Goal: Check status: Check status

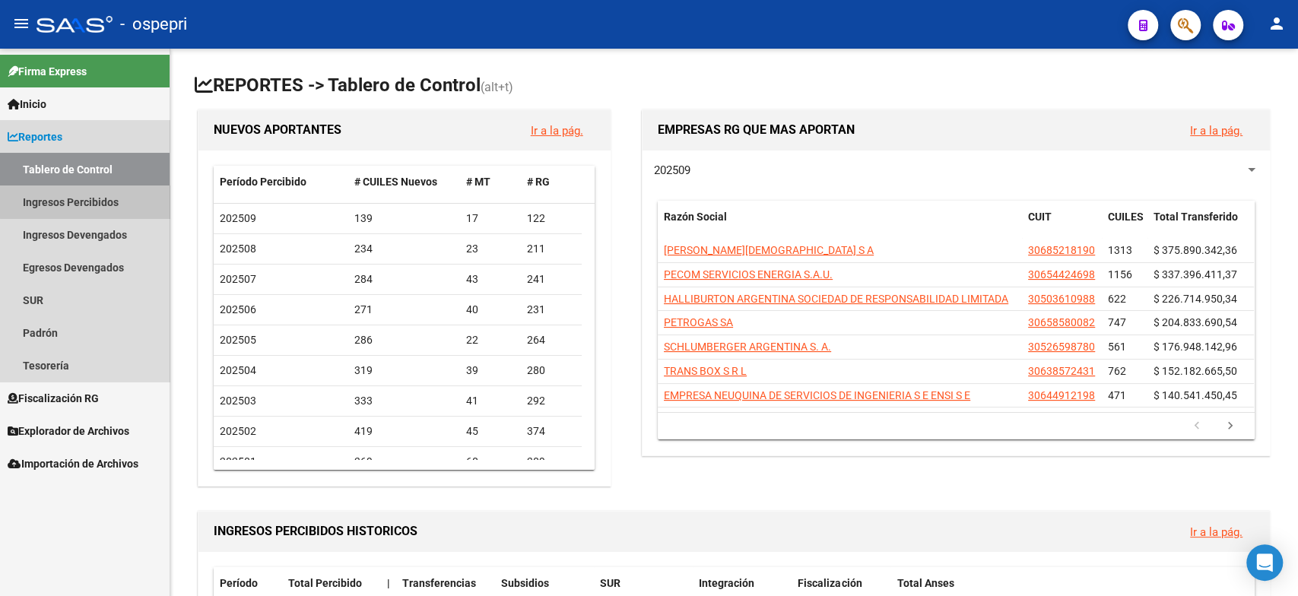
click at [101, 188] on link "Ingresos Percibidos" at bounding box center [85, 201] width 170 height 33
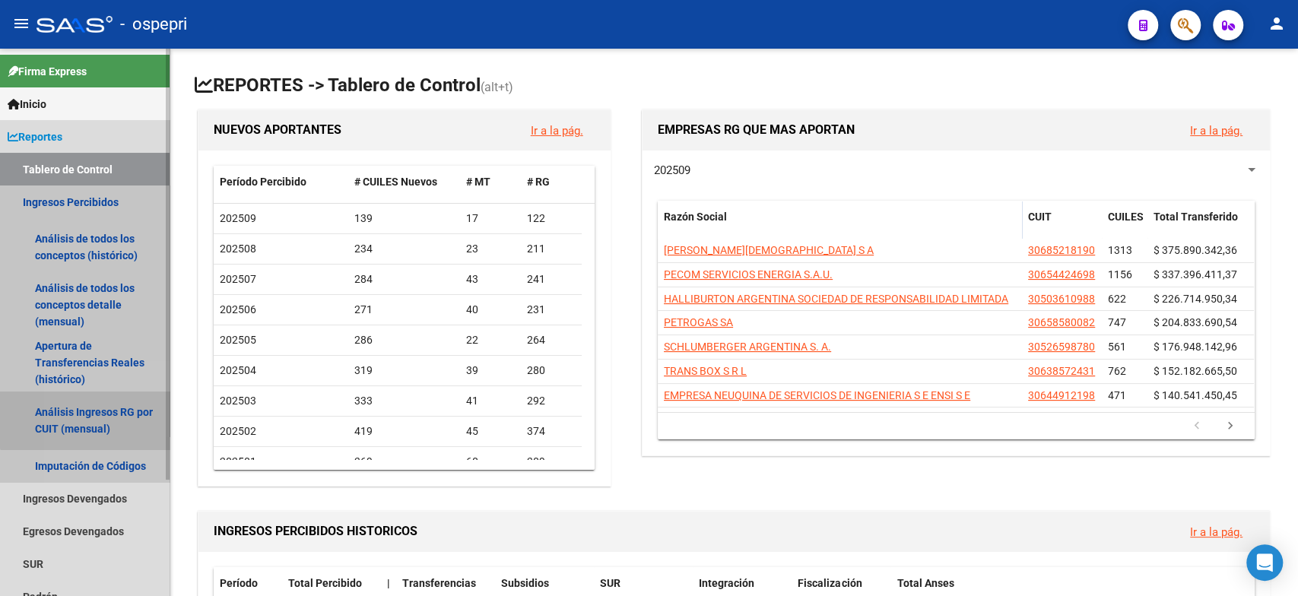
click at [92, 409] on link "Análisis Ingresos RG por CUIT (mensual)" at bounding box center [85, 421] width 170 height 58
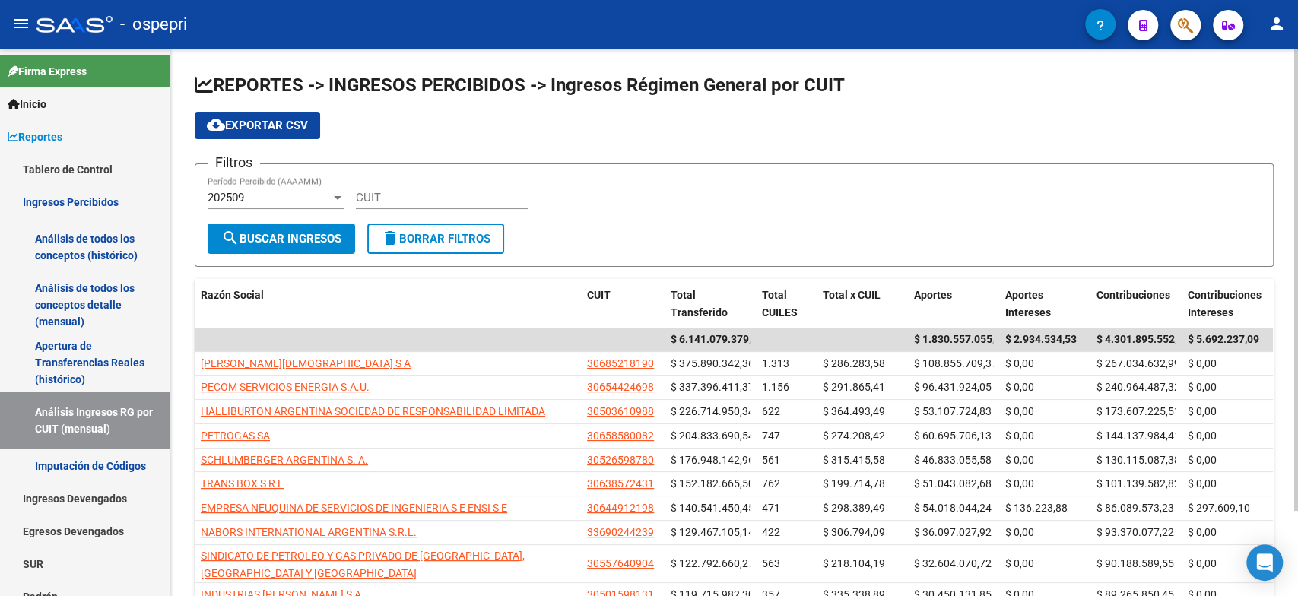
click at [419, 200] on input "CUIT" at bounding box center [442, 198] width 172 height 14
paste input "33-71487924-9"
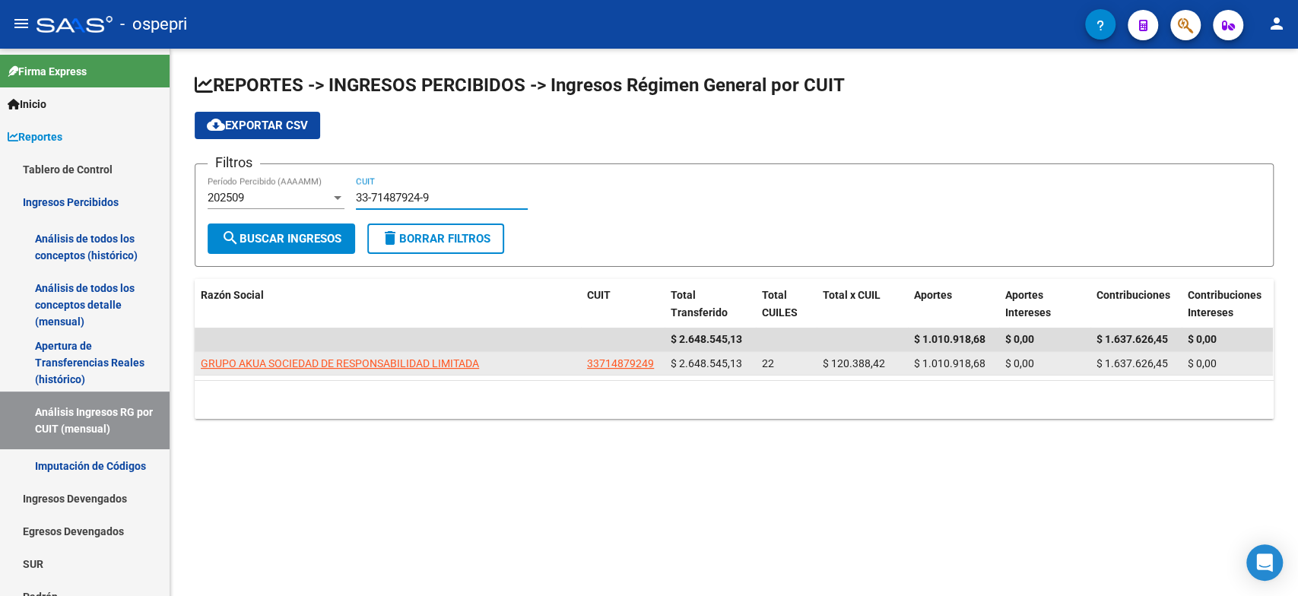
type input "33-71487924-9"
click at [320, 355] on app-link-go-to "GRUPO AKUA SOCIEDAD DE RESPONSABILIDAD LIMITADA" at bounding box center [340, 363] width 278 height 17
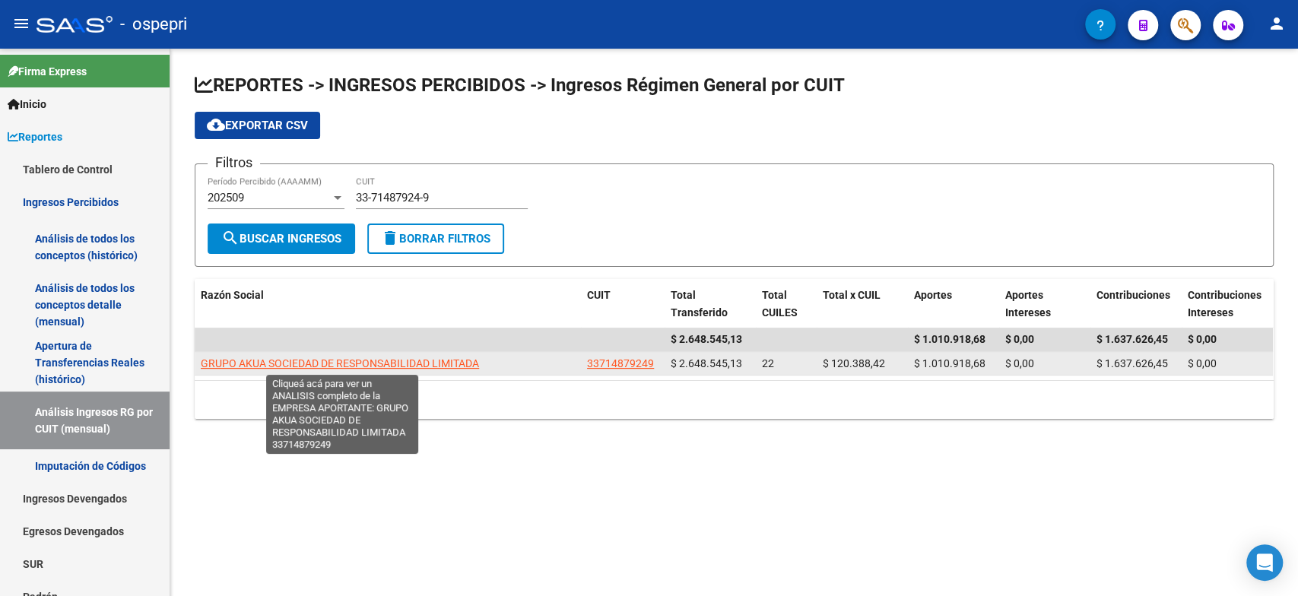
click at [332, 363] on span "GRUPO AKUA SOCIEDAD DE RESPONSABILIDAD LIMITADA" at bounding box center [340, 363] width 278 height 12
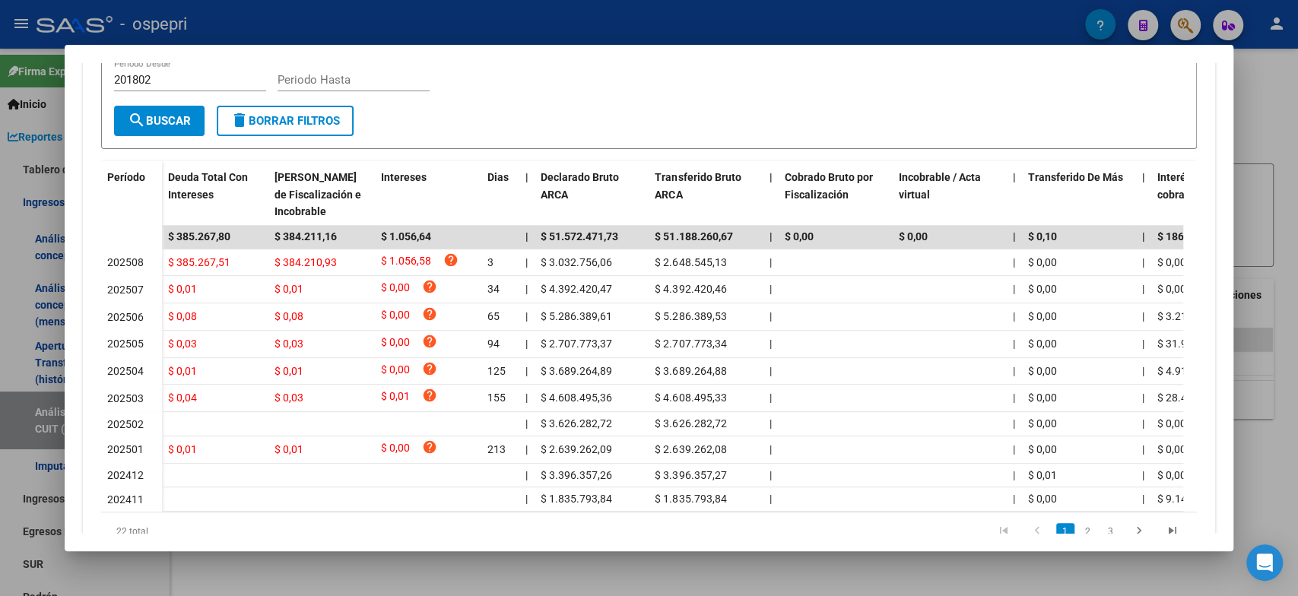
scroll to position [404, 0]
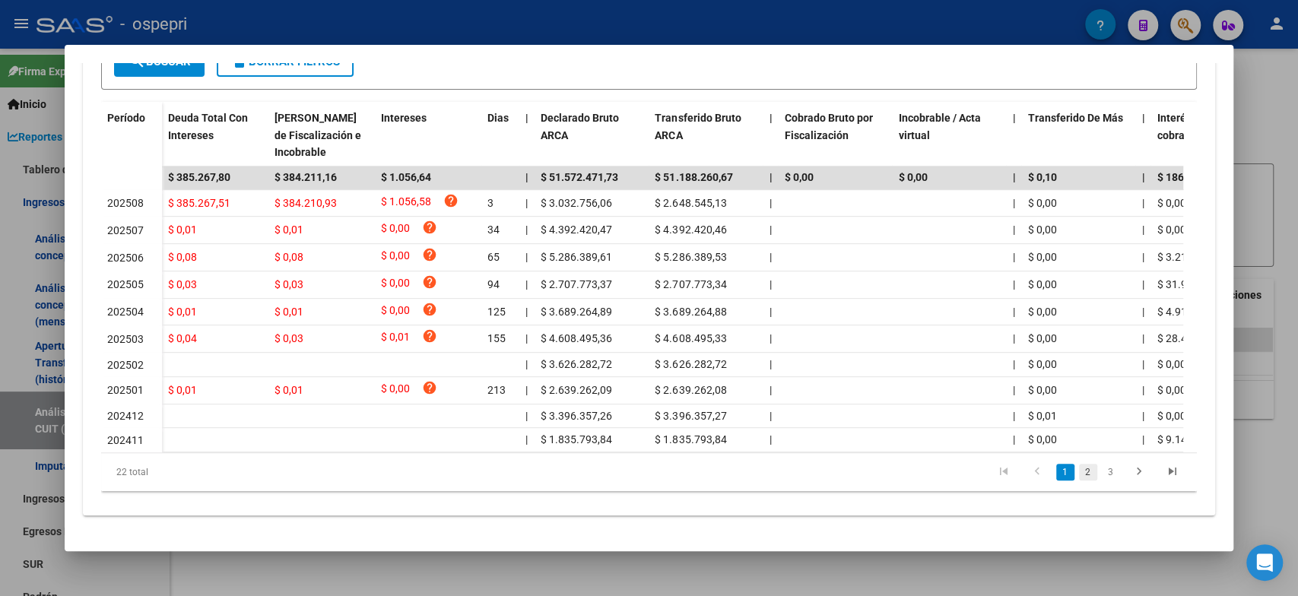
click at [1080, 475] on link "2" at bounding box center [1088, 472] width 18 height 17
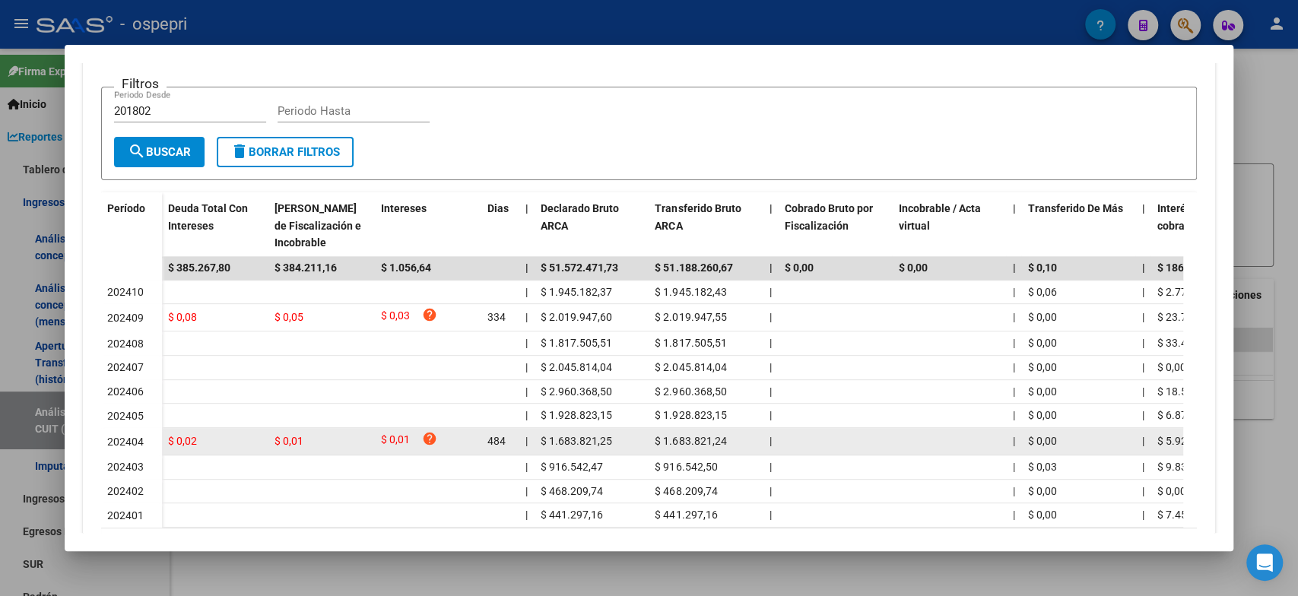
scroll to position [391, 0]
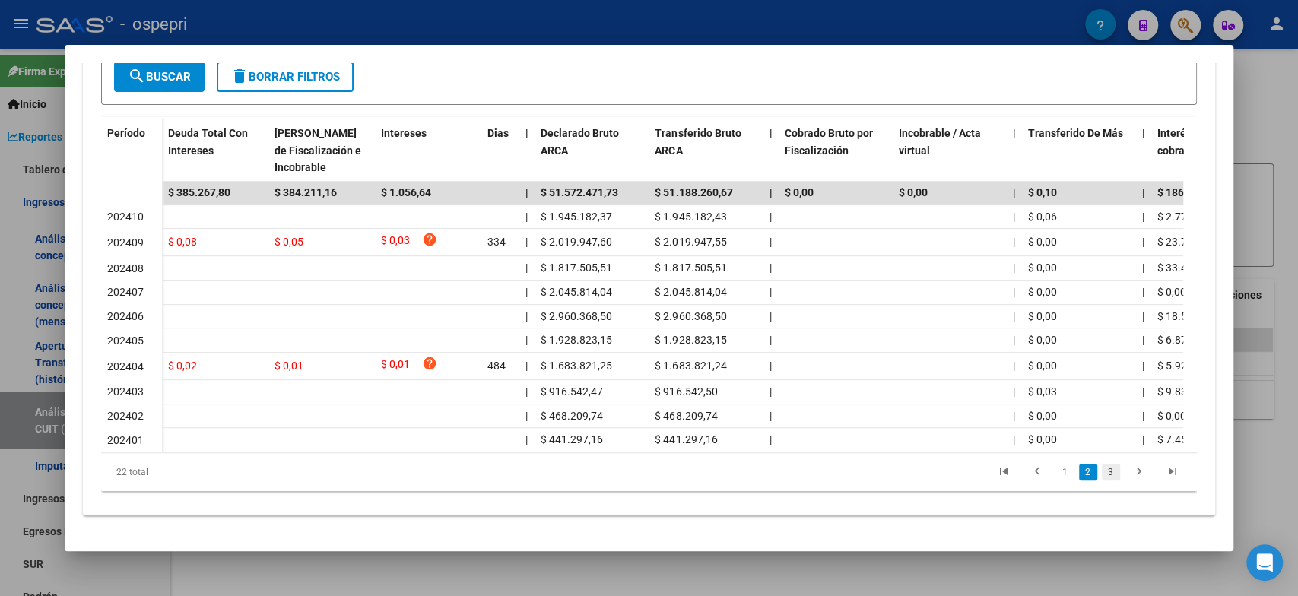
click at [1103, 477] on link "3" at bounding box center [1111, 472] width 18 height 17
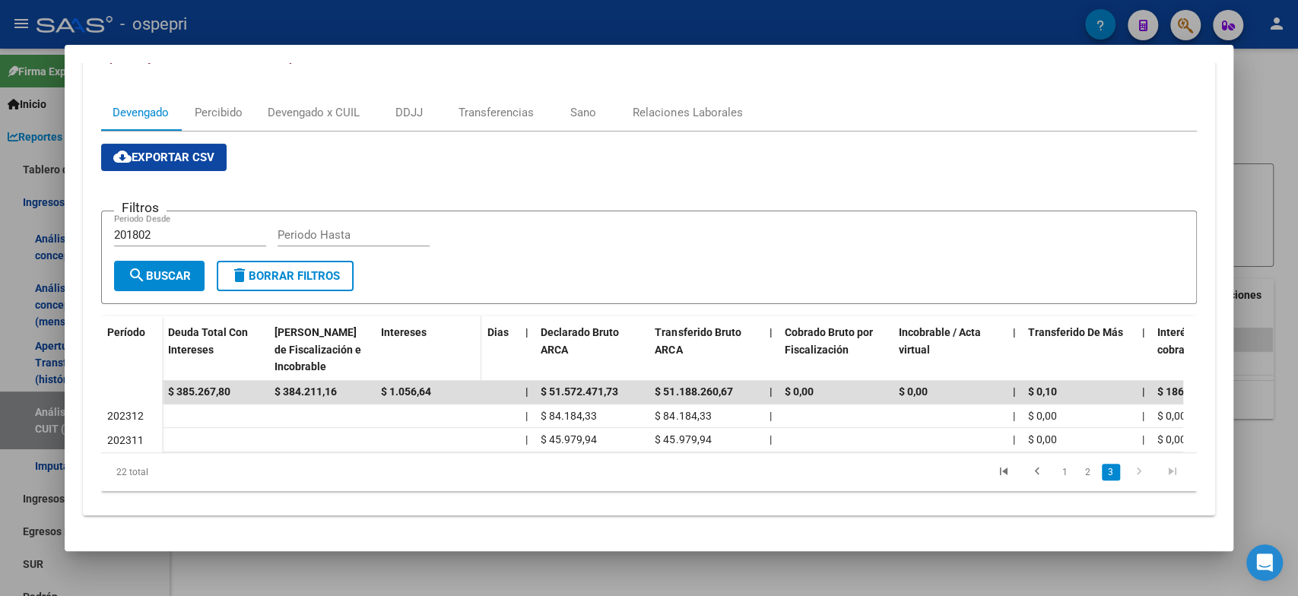
scroll to position [194, 0]
click at [1079, 478] on link "2" at bounding box center [1088, 472] width 18 height 17
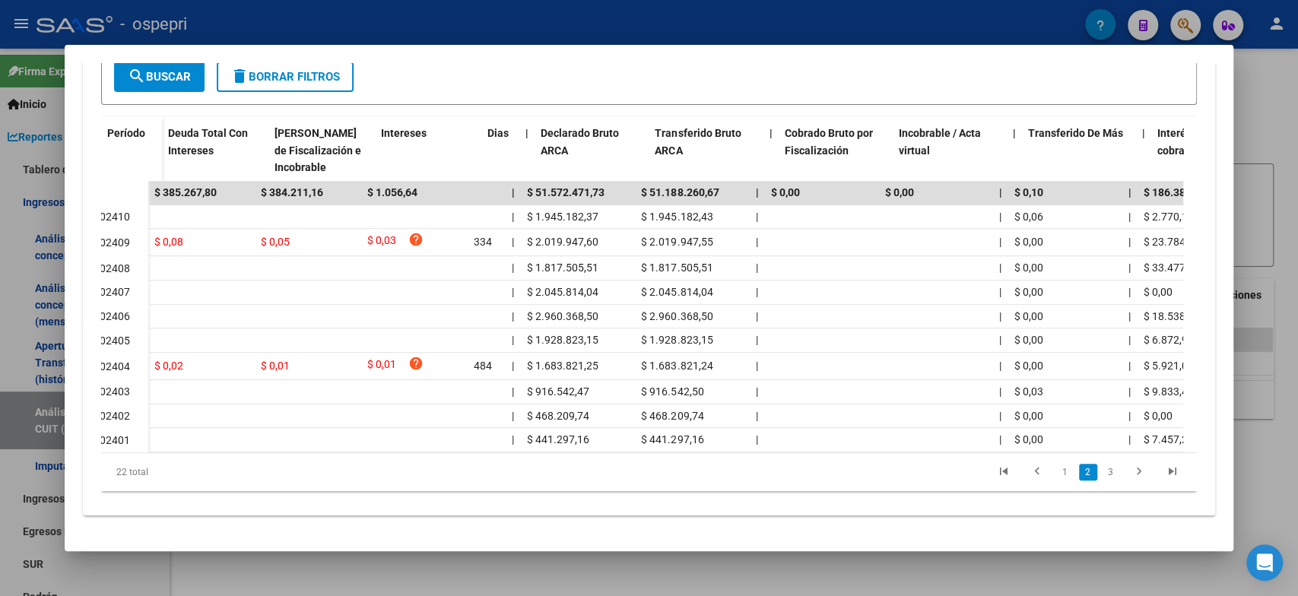
scroll to position [0, 0]
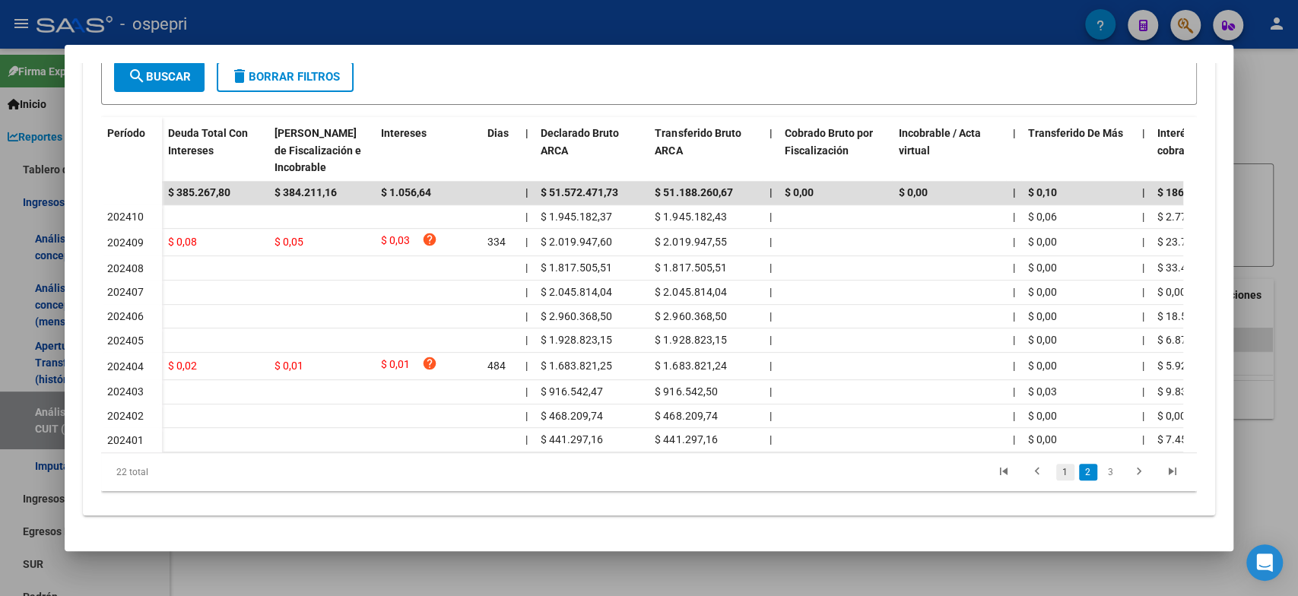
click at [1056, 468] on link "1" at bounding box center [1065, 472] width 18 height 17
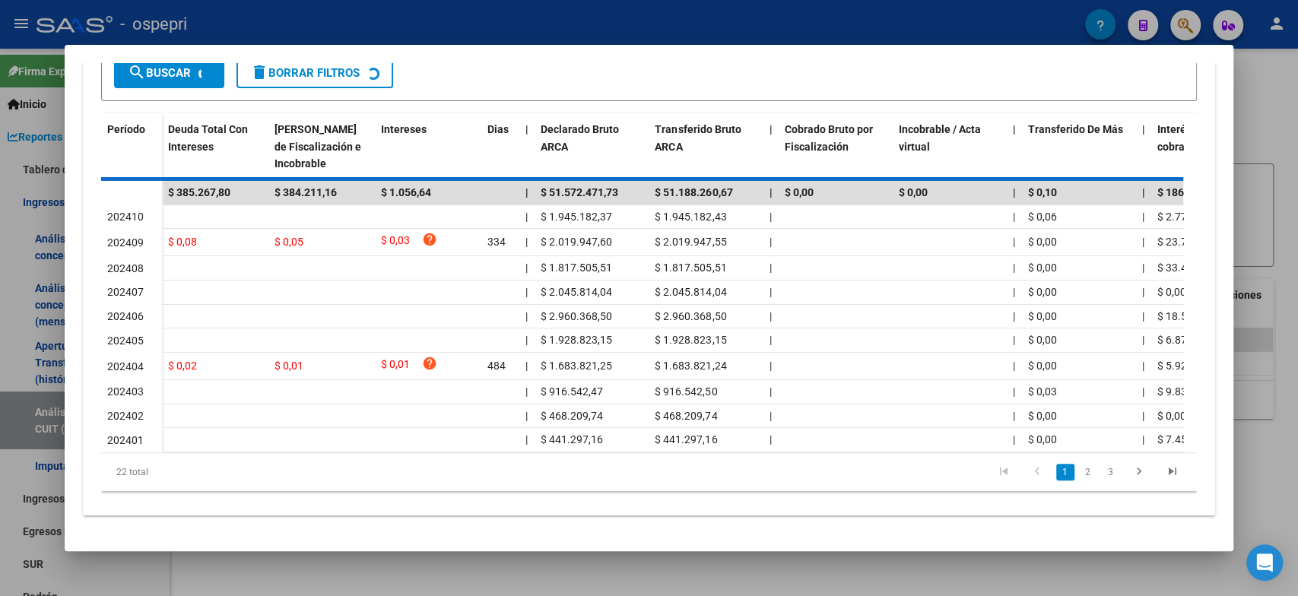
scroll to position [392, 0]
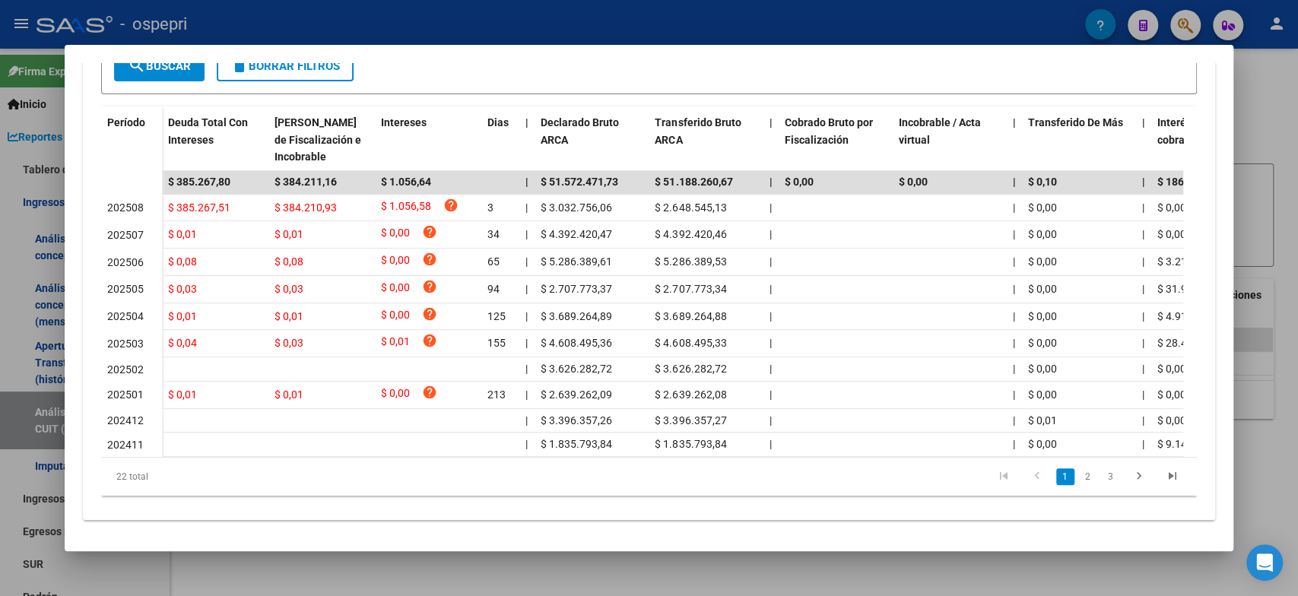
click at [1056, 570] on div at bounding box center [649, 298] width 1298 height 596
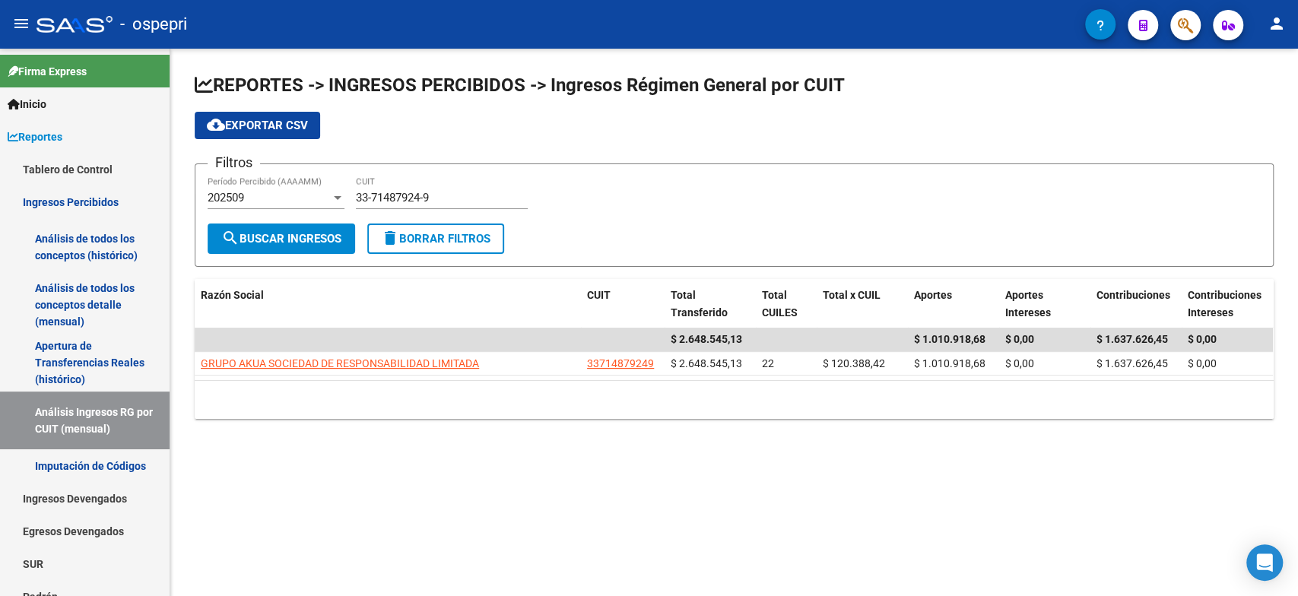
click at [348, 248] on button "search Buscar Ingresos" at bounding box center [281, 239] width 147 height 30
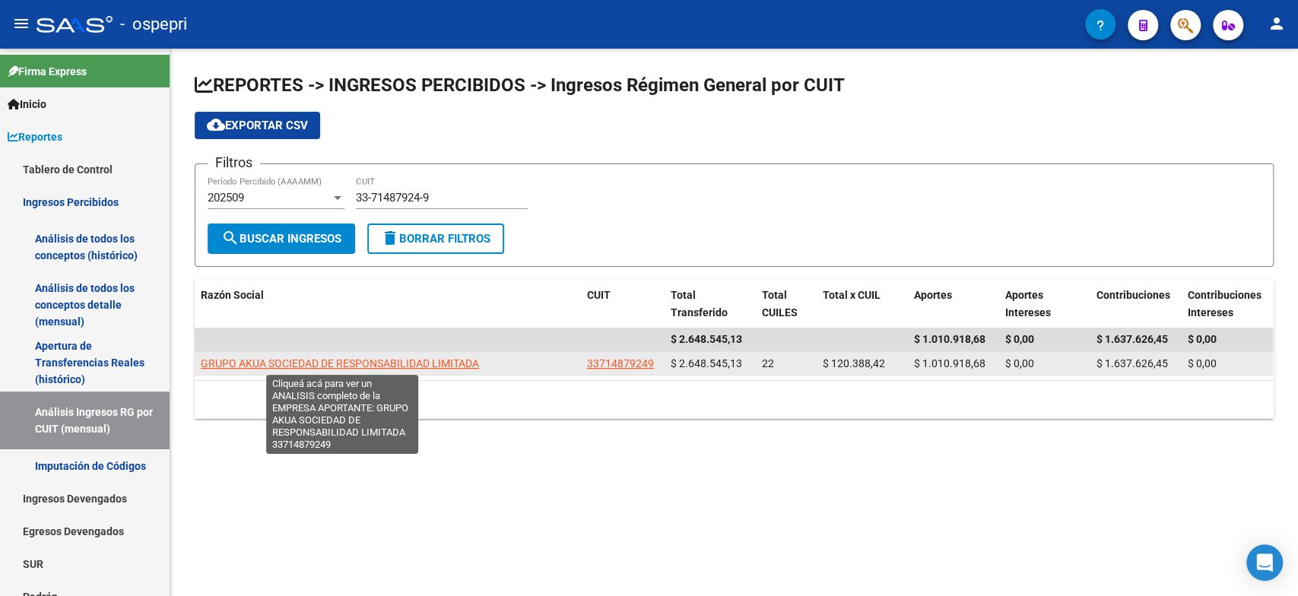
click at [300, 366] on span "GRUPO AKUA SOCIEDAD DE RESPONSABILIDAD LIMITADA" at bounding box center [340, 363] width 278 height 12
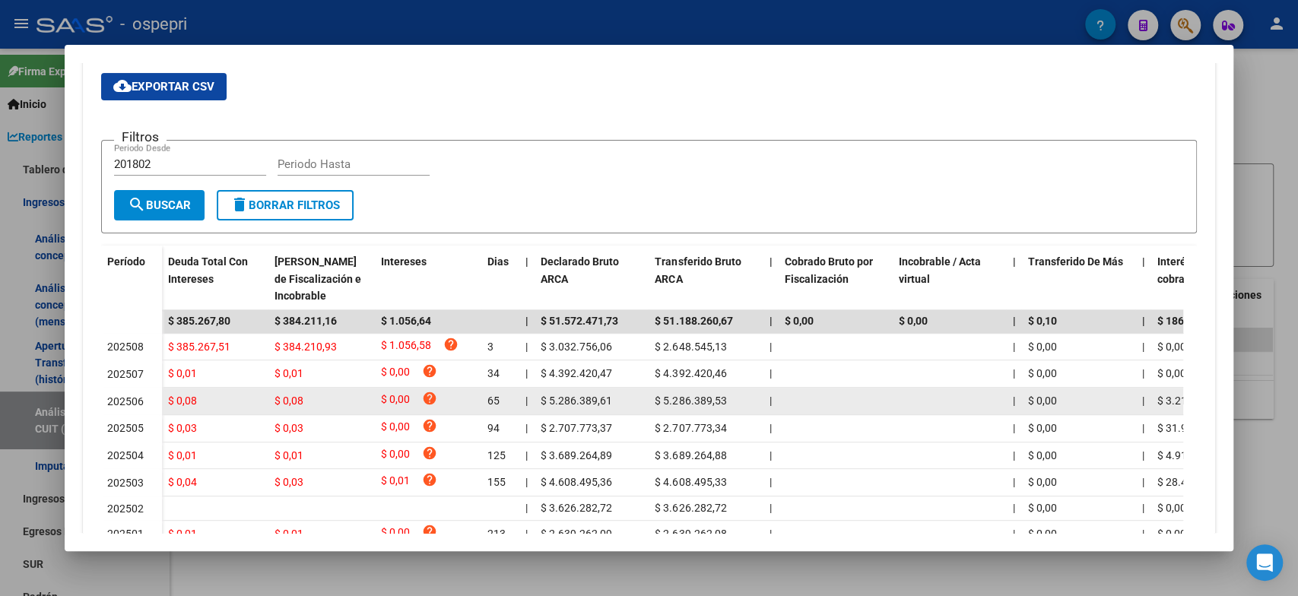
scroll to position [404, 0]
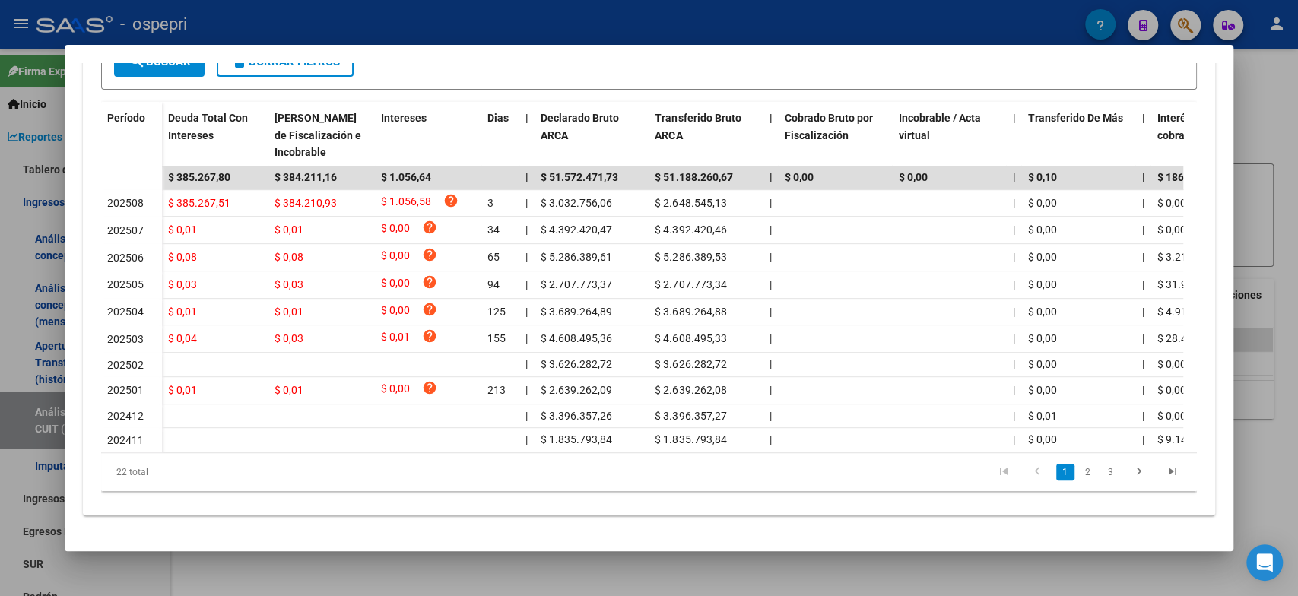
click at [21, 209] on div at bounding box center [649, 298] width 1298 height 596
